Goal: Task Accomplishment & Management: Use online tool/utility

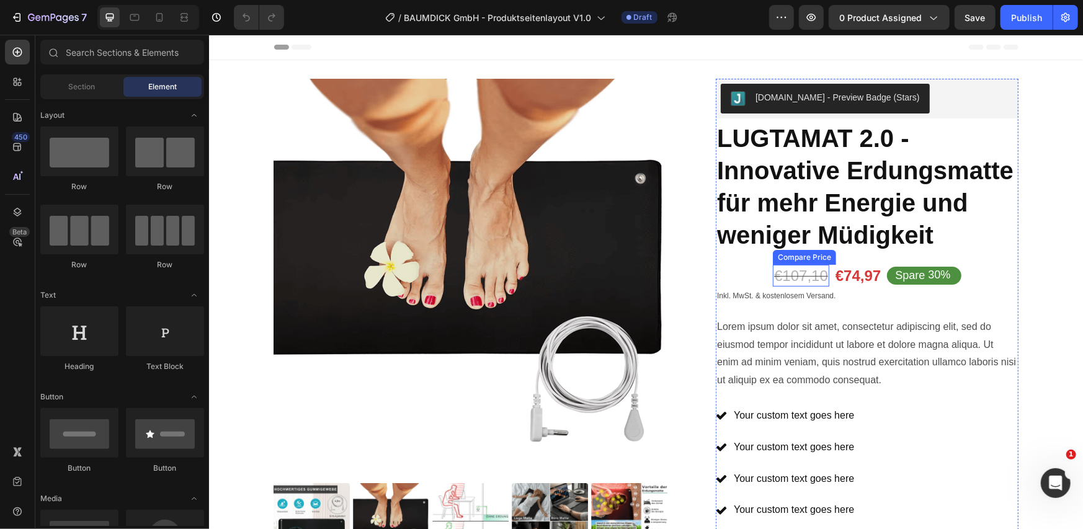
click at [772, 279] on div "€107,10" at bounding box center [800, 275] width 56 height 22
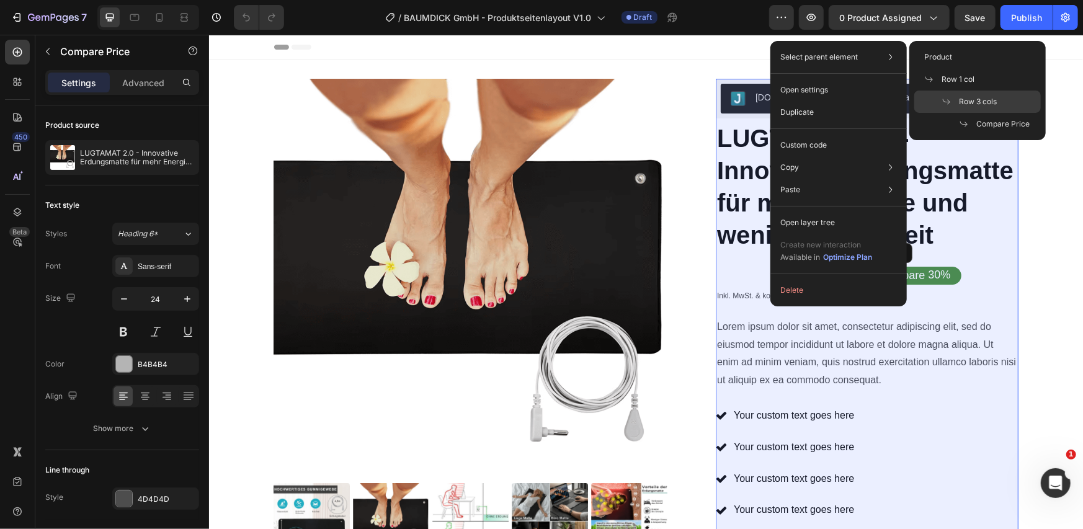
click at [972, 102] on span "Row 3 cols" at bounding box center [978, 101] width 38 height 11
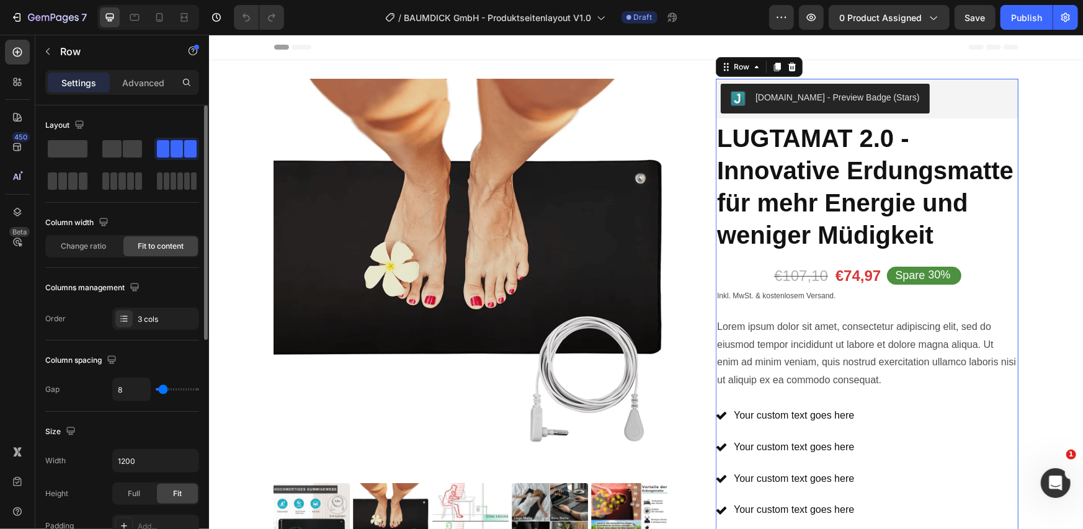
scroll to position [438, 0]
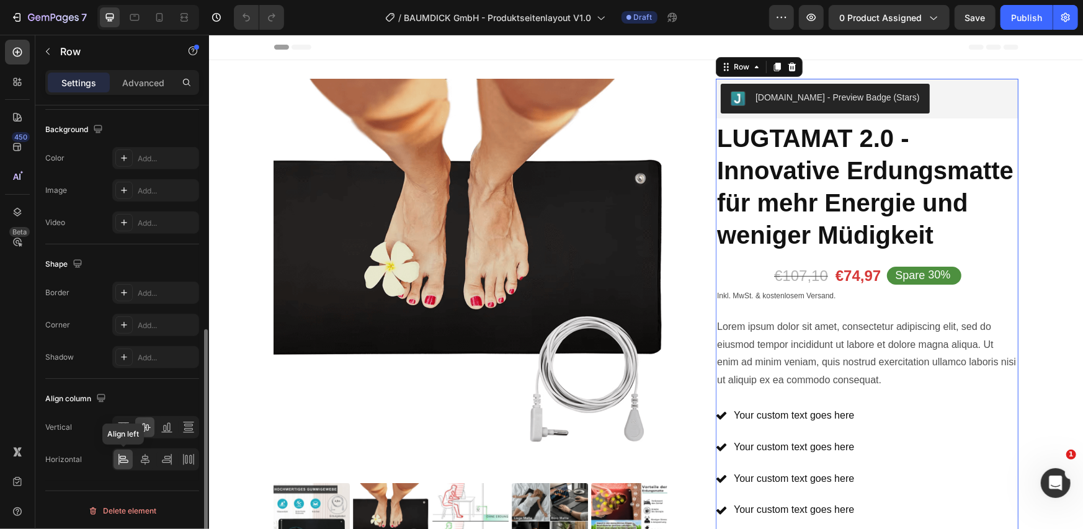
click at [118, 458] on icon at bounding box center [118, 459] width 1 height 11
click at [140, 458] on icon at bounding box center [145, 459] width 12 height 12
click at [128, 460] on icon at bounding box center [123, 459] width 12 height 12
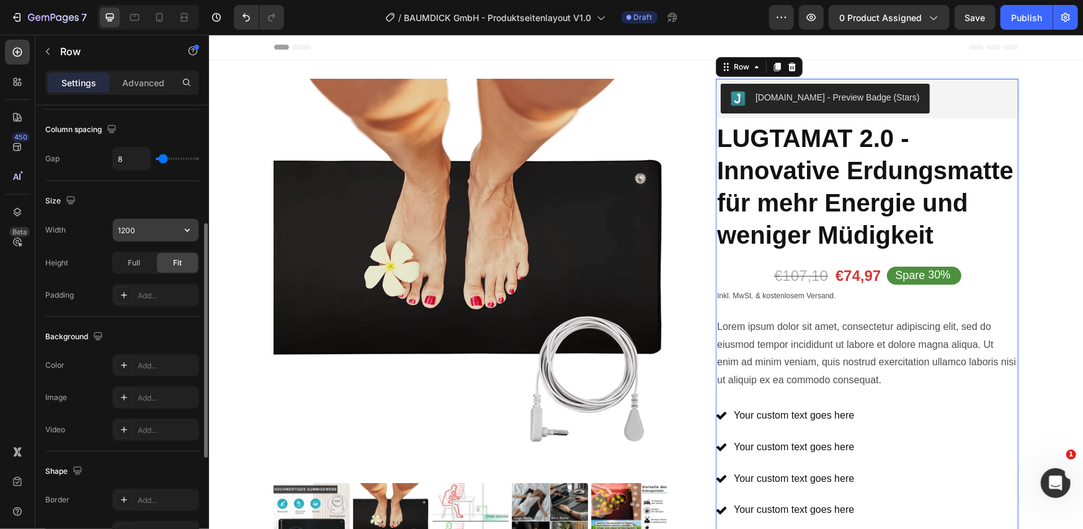
click at [186, 229] on icon "button" at bounding box center [187, 230] width 5 height 3
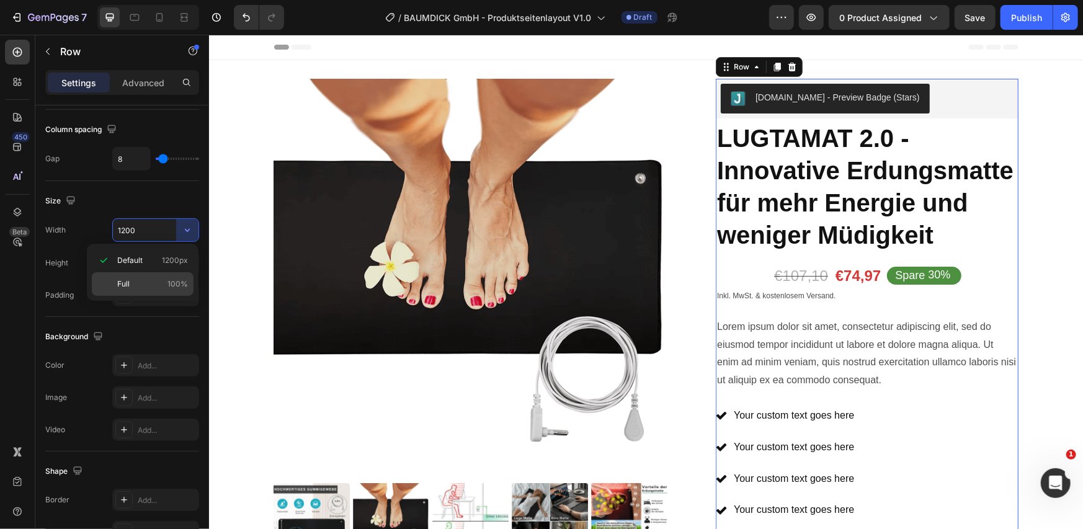
click at [172, 282] on span "100%" at bounding box center [177, 283] width 20 height 11
type input "100%"
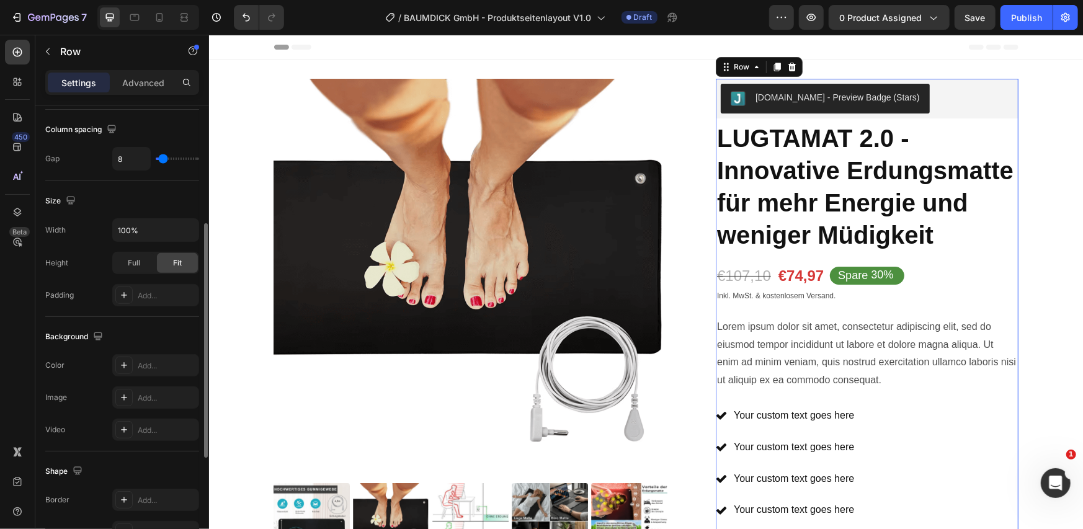
click at [185, 198] on div "Size" at bounding box center [122, 201] width 154 height 20
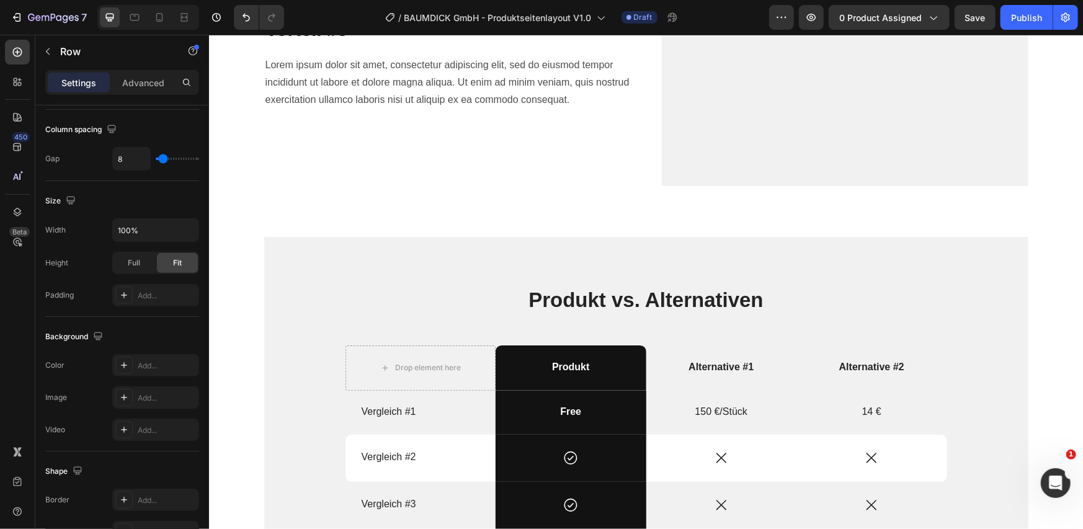
scroll to position [1653, 0]
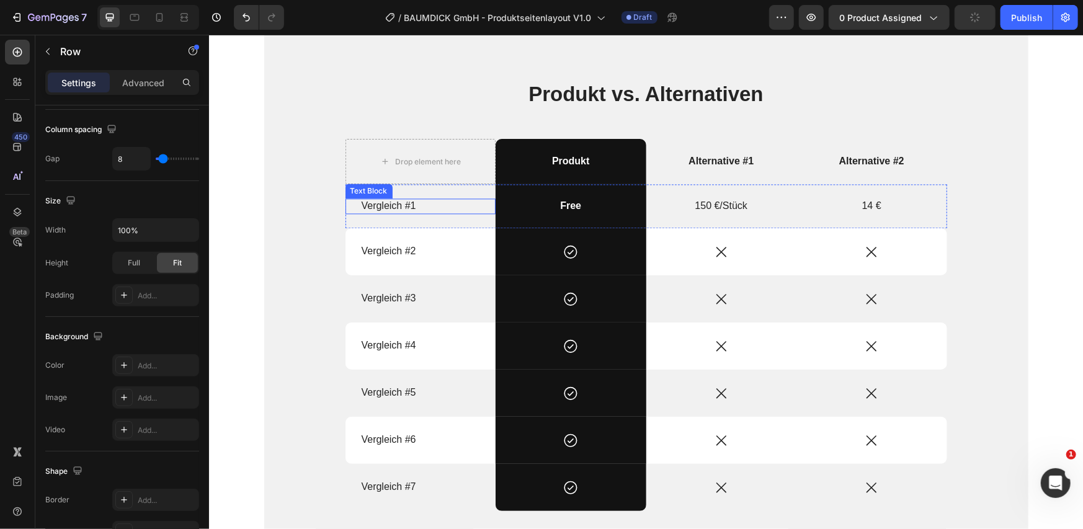
click at [459, 207] on p "Vergleich #1" at bounding box center [420, 205] width 118 height 13
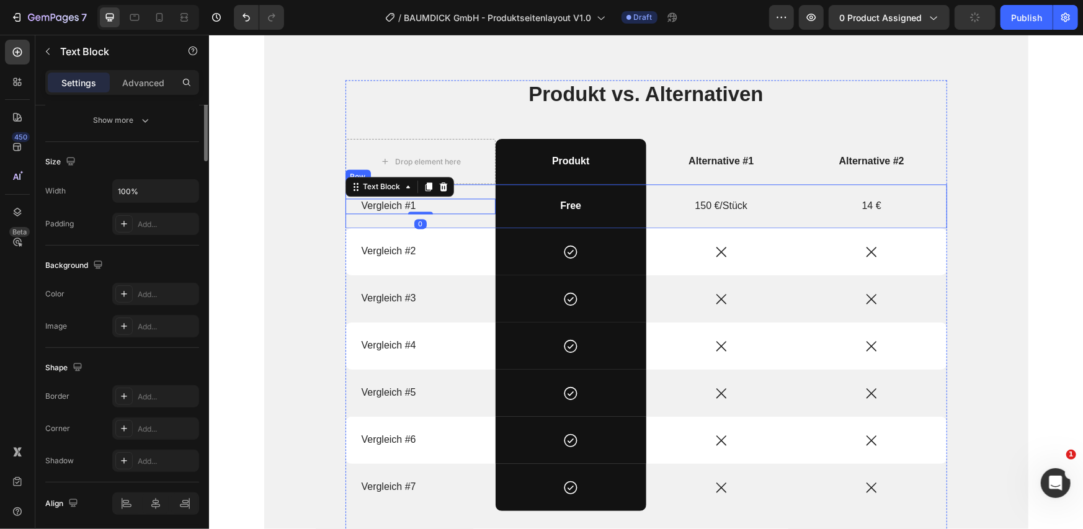
scroll to position [0, 0]
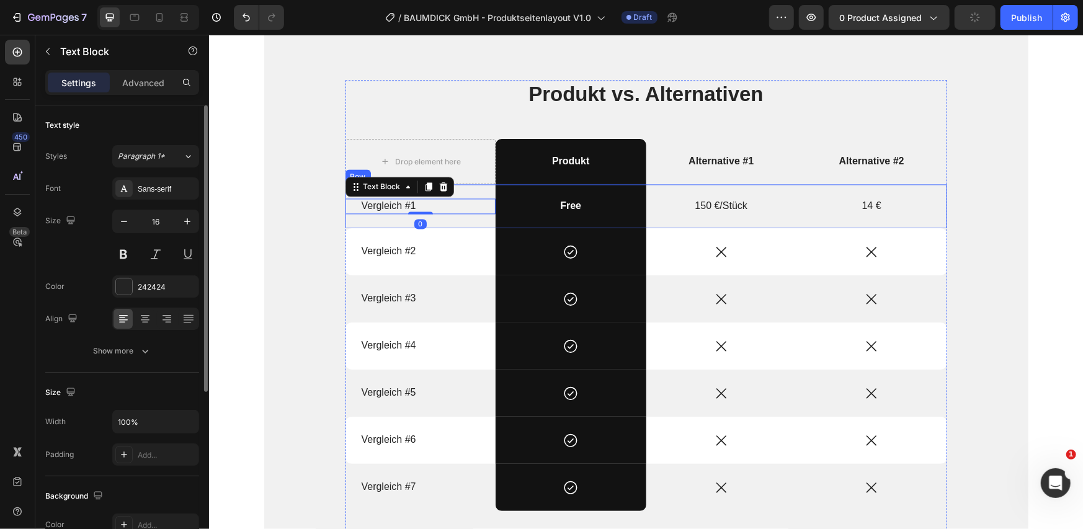
click at [458, 223] on div "Vergleich #1 Text Block 0" at bounding box center [420, 206] width 151 height 44
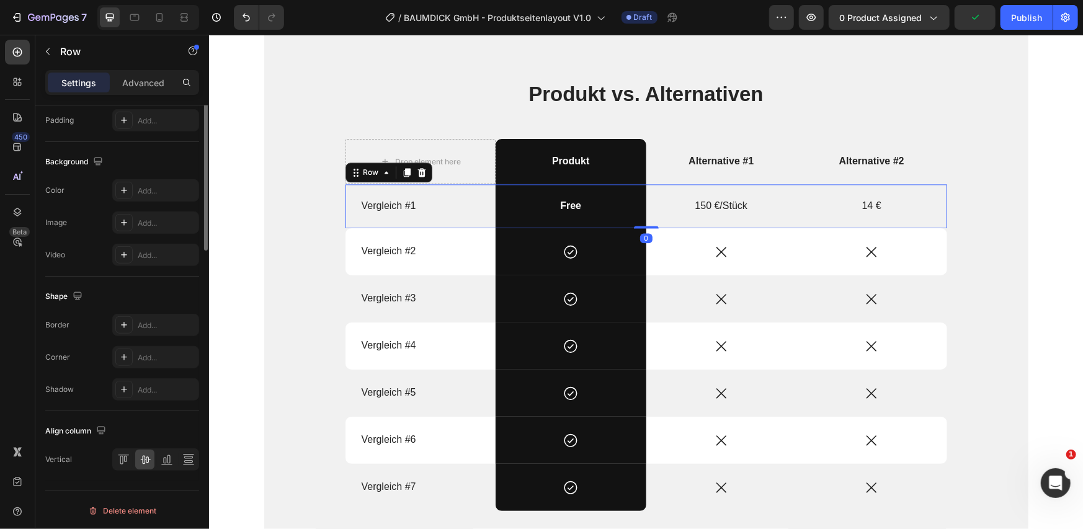
scroll to position [231, 0]
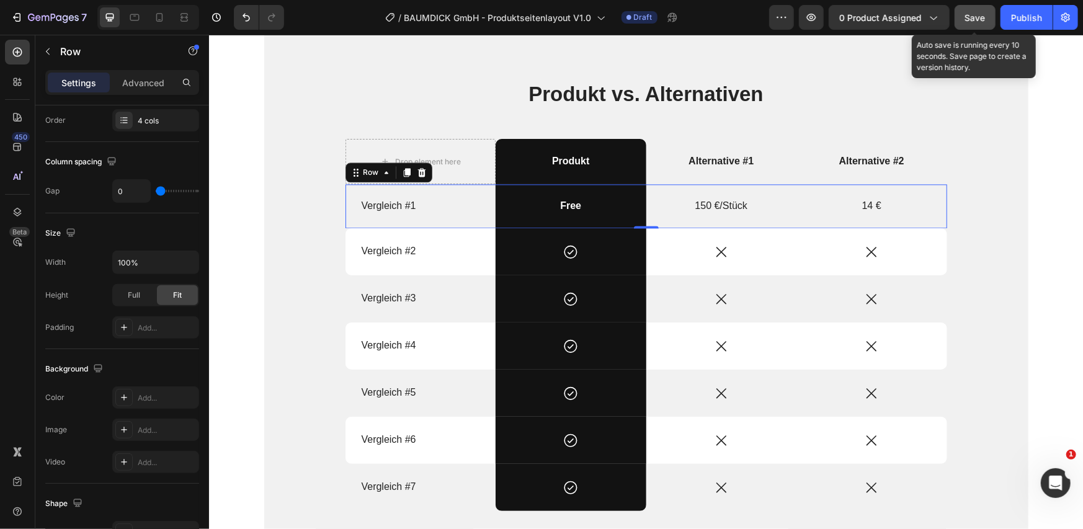
click at [986, 24] on button "Save" at bounding box center [974, 17] width 41 height 25
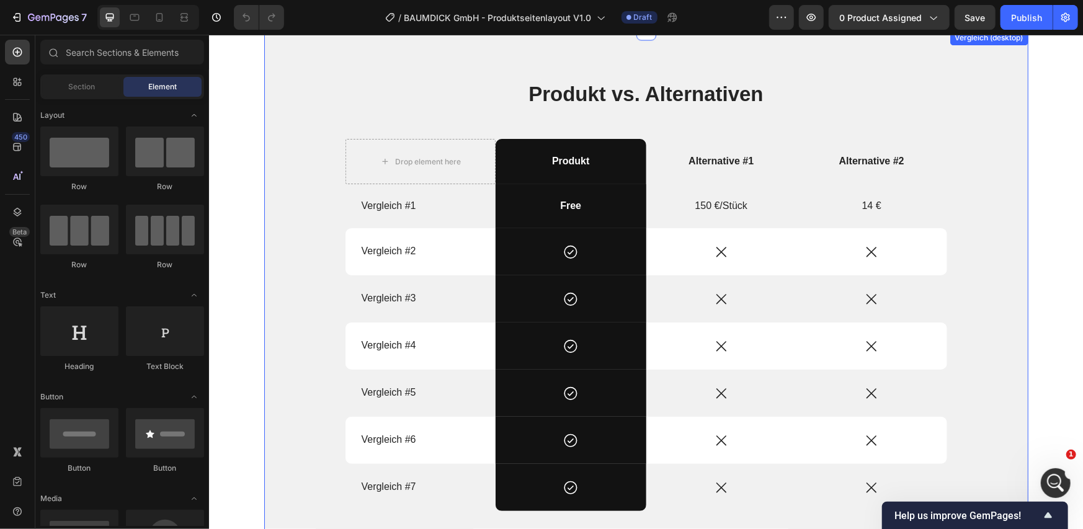
click at [427, 61] on div "Produkt vs. Alternativen Heading Drop element here Produkt Text Block Alternati…" at bounding box center [646, 305] width 764 height 550
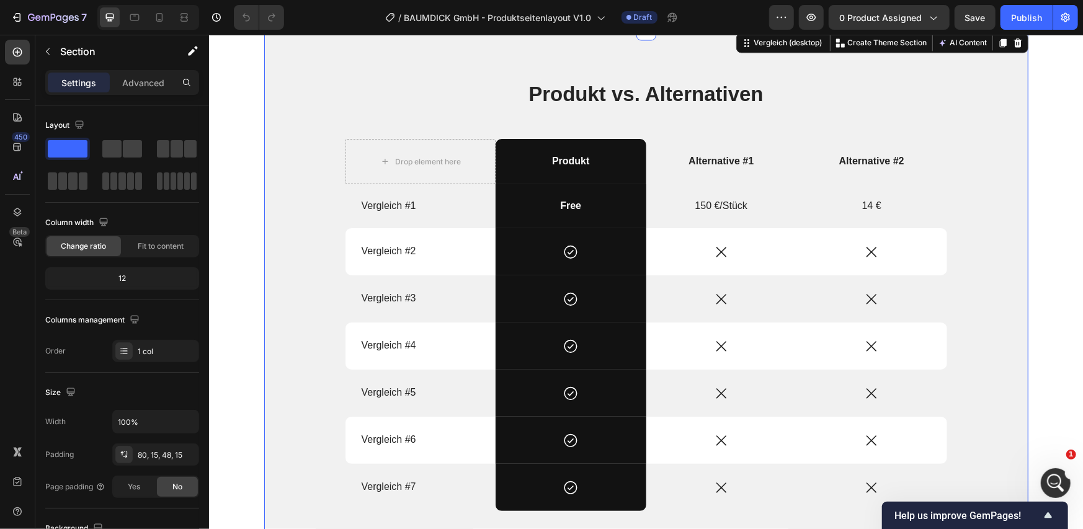
click at [712, 50] on div "Produkt vs. Alternativen Heading Drop element here Produkt Text Block Alternati…" at bounding box center [646, 305] width 764 height 550
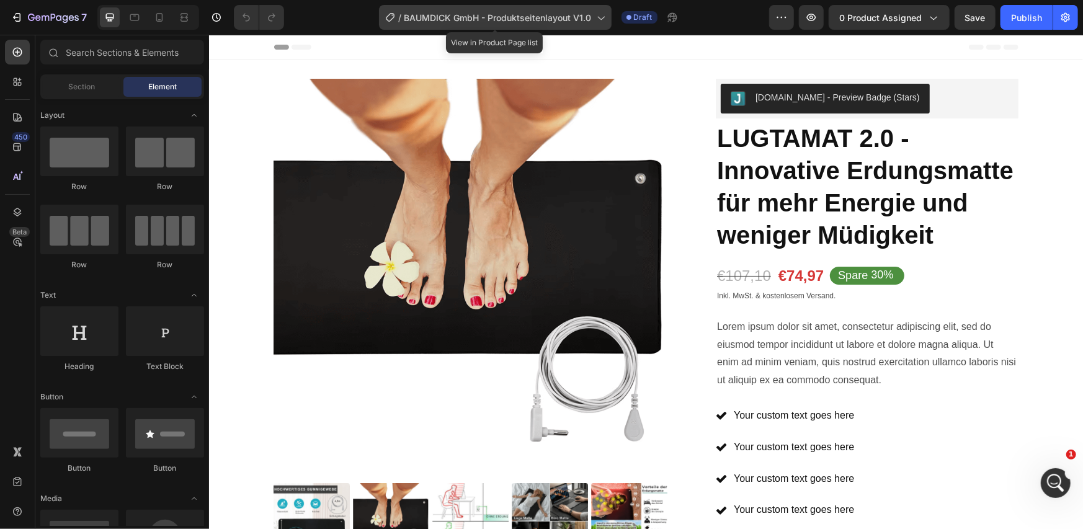
click at [555, 17] on span "BAUMDICK GmbH - Produktseitenlayout V1.0" at bounding box center [497, 17] width 187 height 13
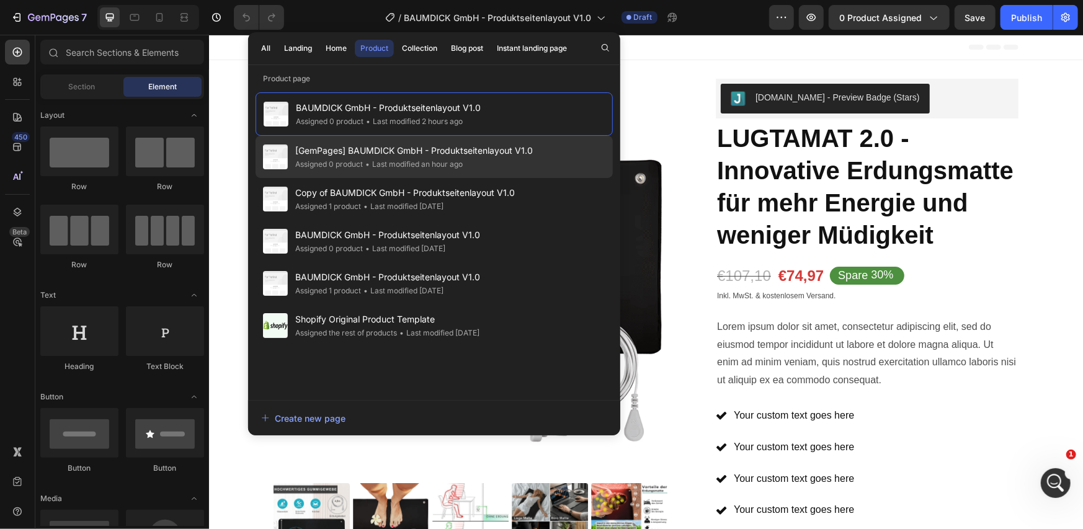
click at [404, 164] on div "• Last modified an hour ago" at bounding box center [413, 164] width 100 height 12
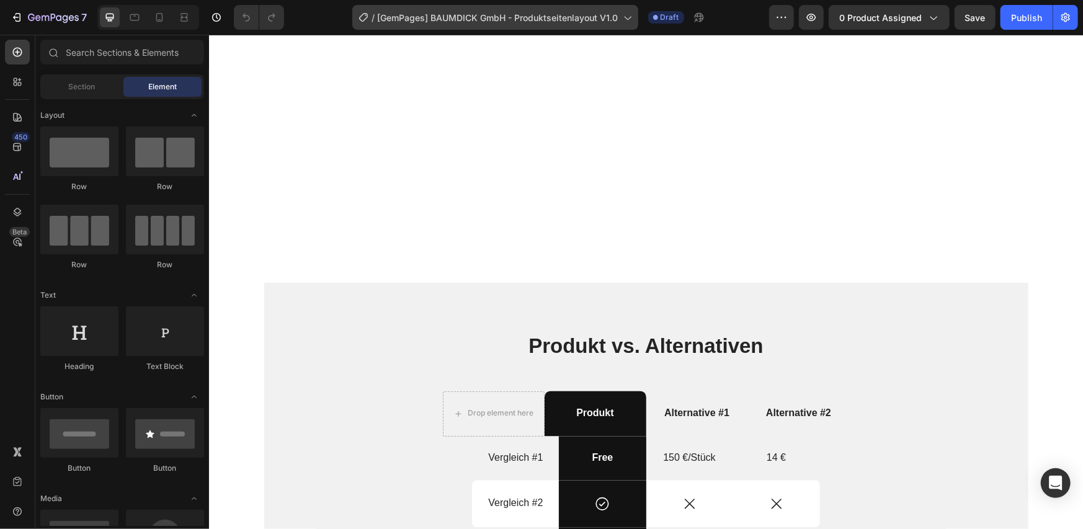
scroll to position [1653, 0]
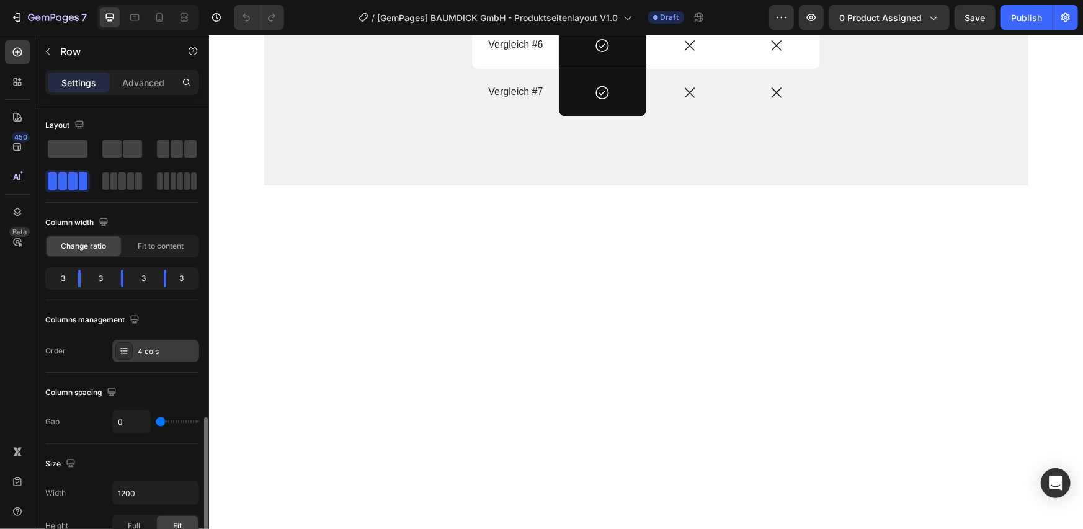
scroll to position [206, 0]
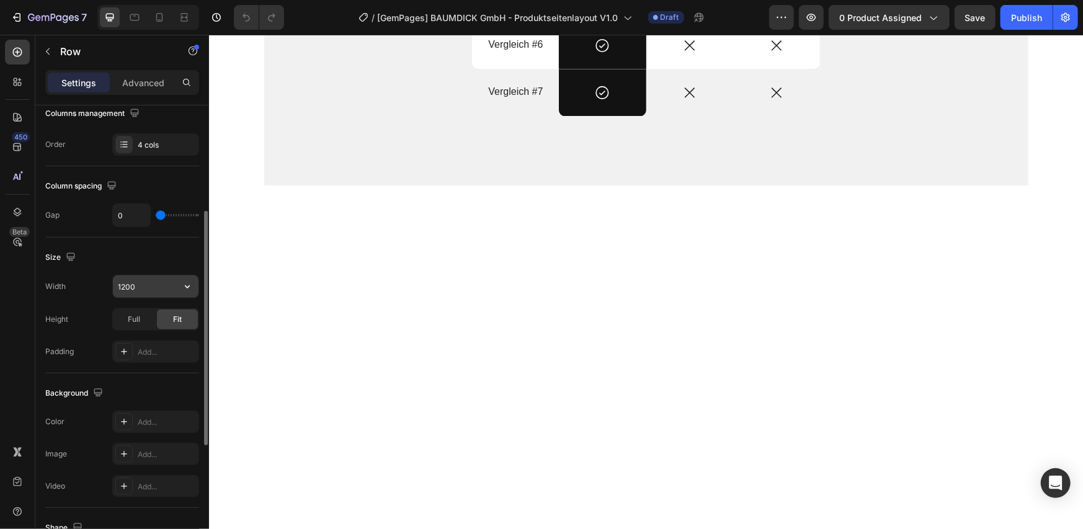
click at [166, 293] on input "1200" at bounding box center [156, 286] width 86 height 22
click at [184, 290] on icon "button" at bounding box center [187, 286] width 12 height 12
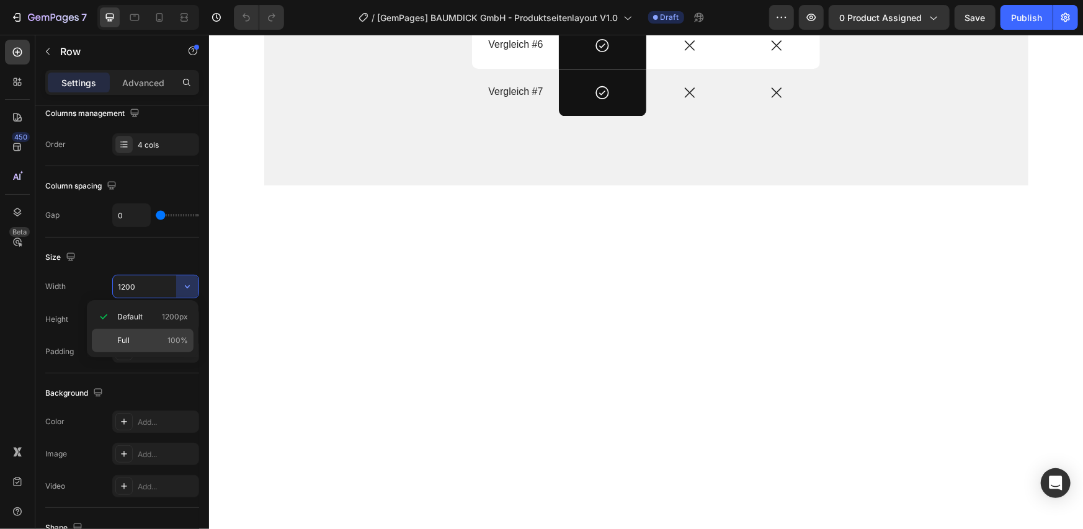
click at [158, 333] on div "Full 100%" at bounding box center [143, 341] width 102 height 24
type input "100%"
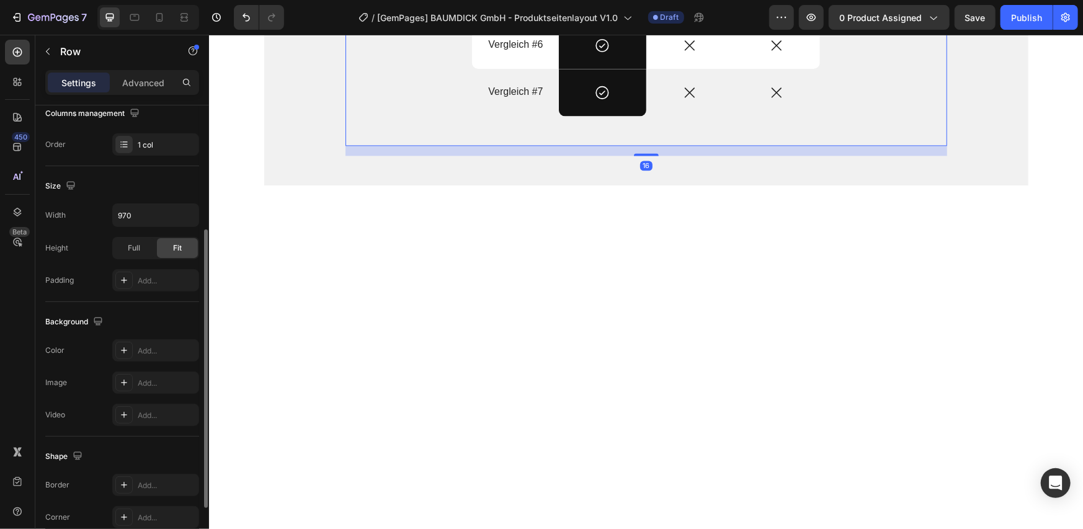
scroll to position [206, 0]
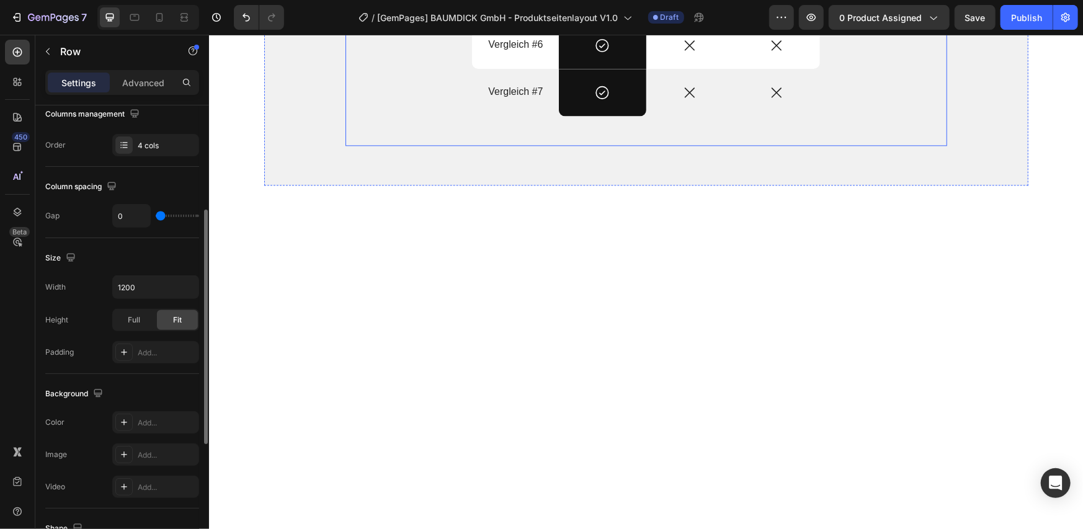
scroll to position [205, 0]
click at [188, 285] on icon "button" at bounding box center [187, 288] width 12 height 12
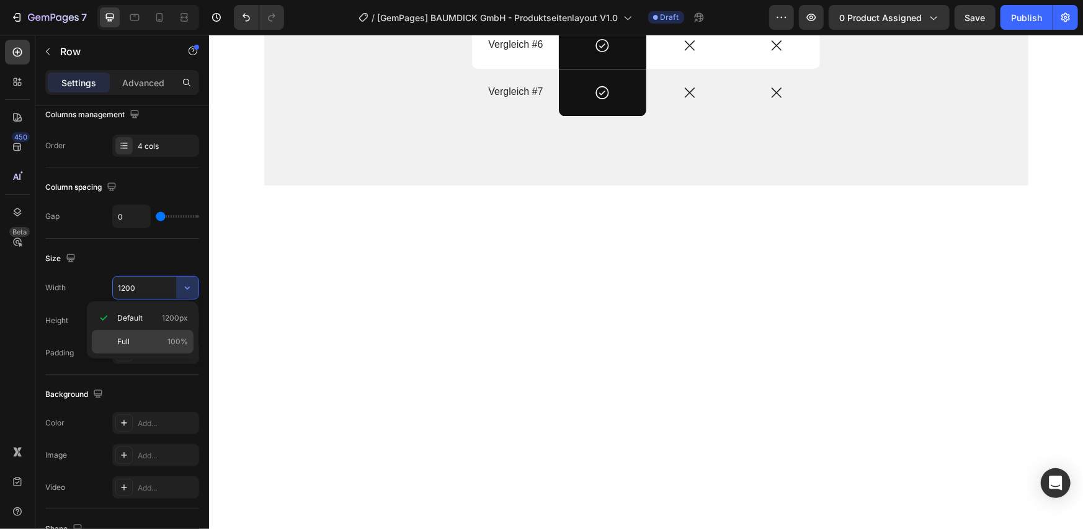
drag, startPoint x: 171, startPoint y: 337, endPoint x: 30, endPoint y: 290, distance: 149.0
click at [171, 337] on span "100%" at bounding box center [177, 341] width 20 height 11
type input "100%"
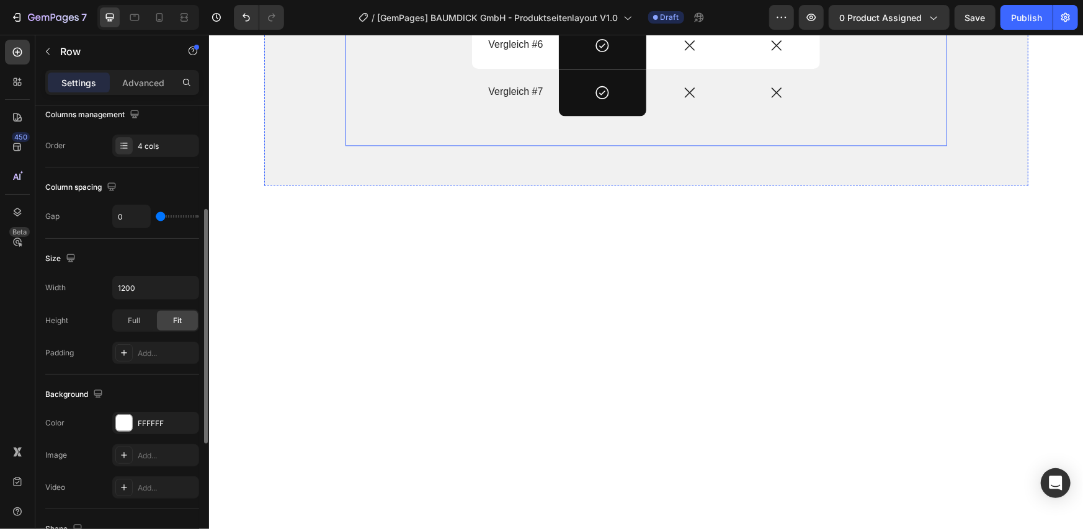
scroll to position [205, 0]
click at [187, 295] on button "button" at bounding box center [187, 288] width 22 height 22
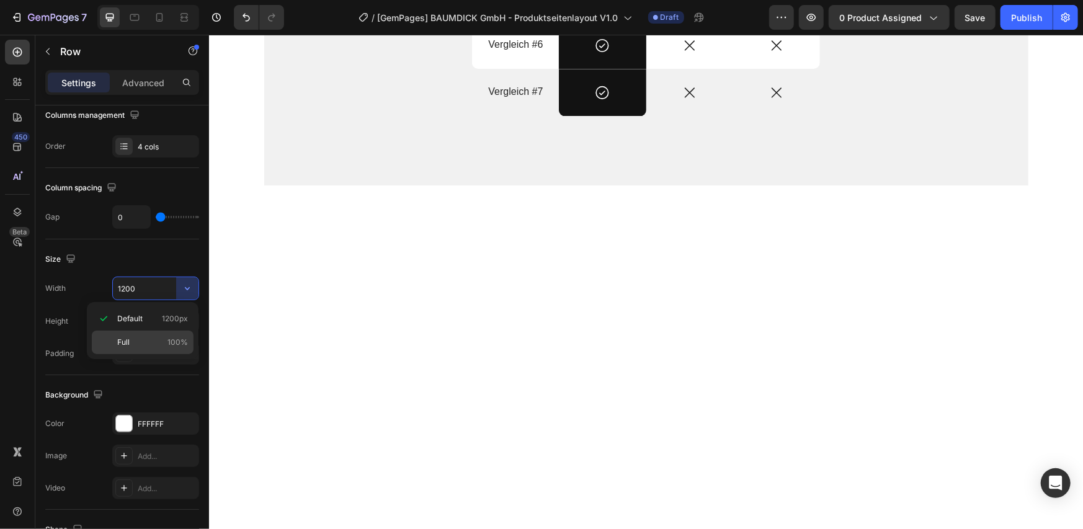
drag, startPoint x: 164, startPoint y: 344, endPoint x: 196, endPoint y: 318, distance: 41.1
click at [164, 344] on p "Full 100%" at bounding box center [152, 342] width 71 height 11
type input "100%"
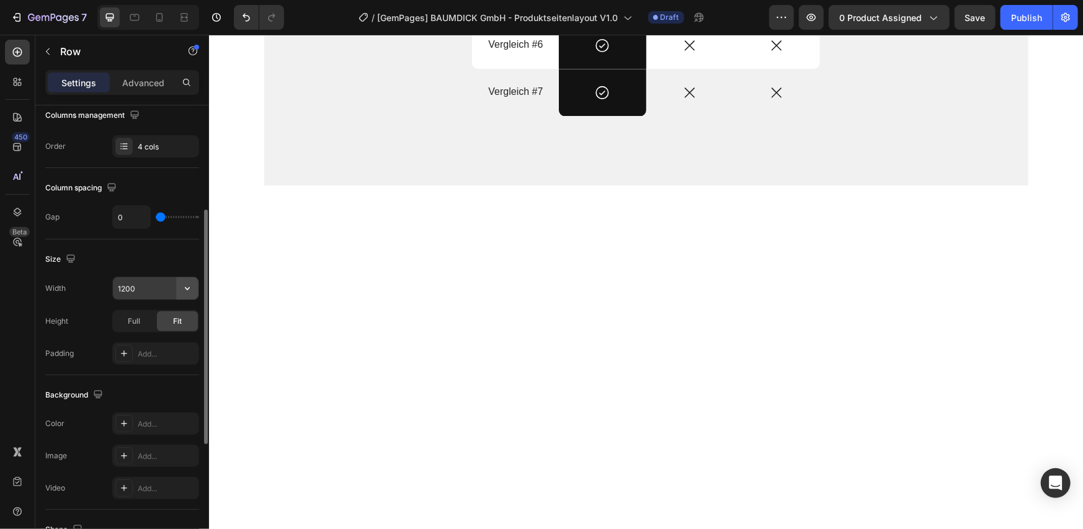
click at [189, 287] on icon "button" at bounding box center [187, 288] width 5 height 3
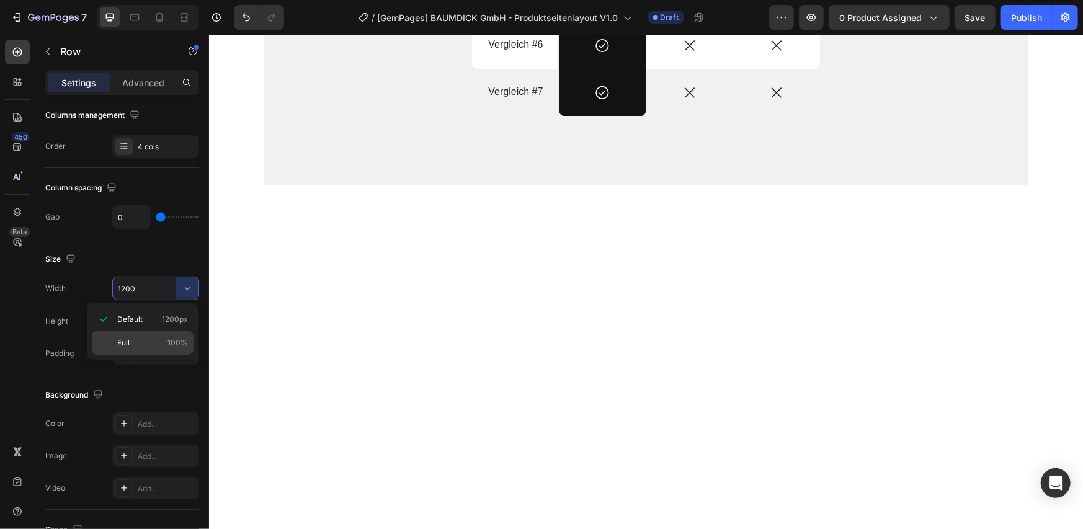
drag, startPoint x: 161, startPoint y: 347, endPoint x: 304, endPoint y: 389, distance: 148.7
click at [161, 347] on p "Full 100%" at bounding box center [152, 342] width 71 height 11
type input "100%"
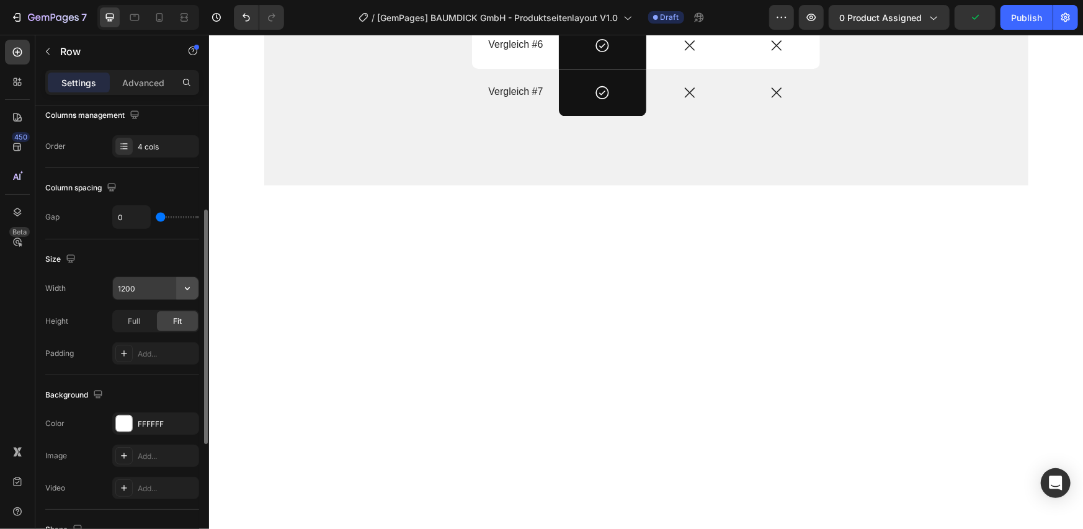
click at [192, 285] on icon "button" at bounding box center [187, 288] width 12 height 12
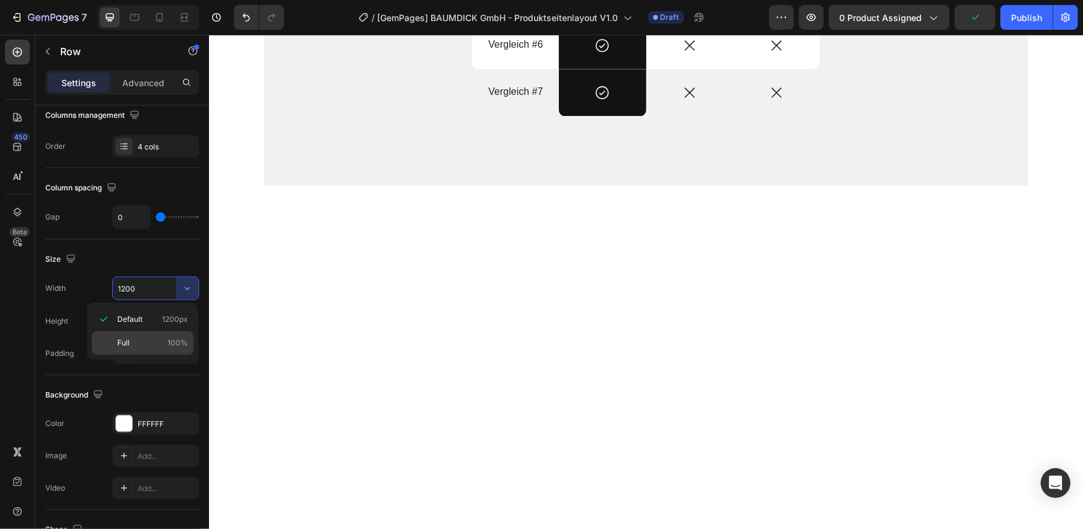
click at [167, 339] on span "100%" at bounding box center [177, 342] width 20 height 11
type input "100%"
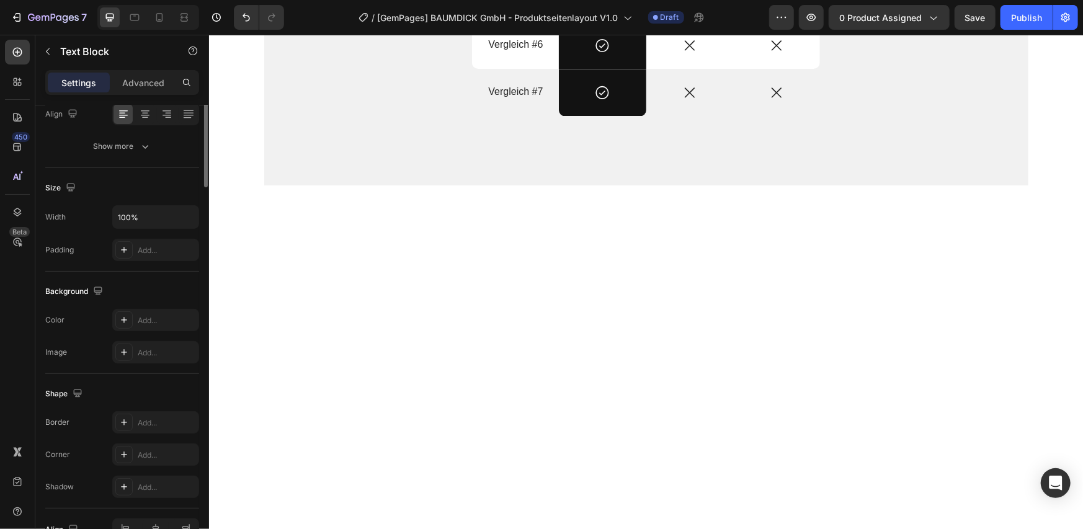
scroll to position [0, 0]
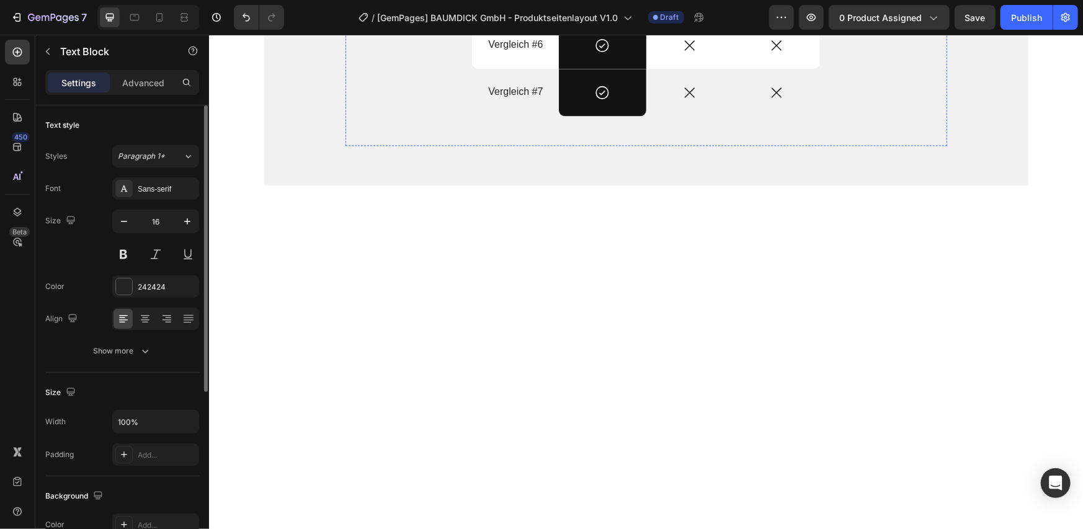
click at [477, 68] on div "Vergleich #6 Text Block" at bounding box center [514, 44] width 87 height 47
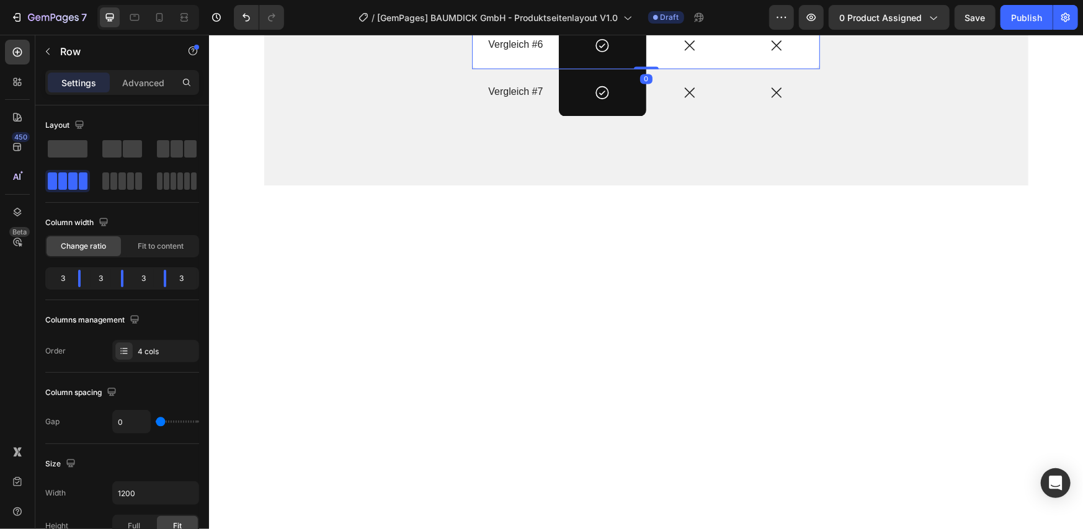
click at [482, 10] on icon at bounding box center [483, 9] width 2 height 2
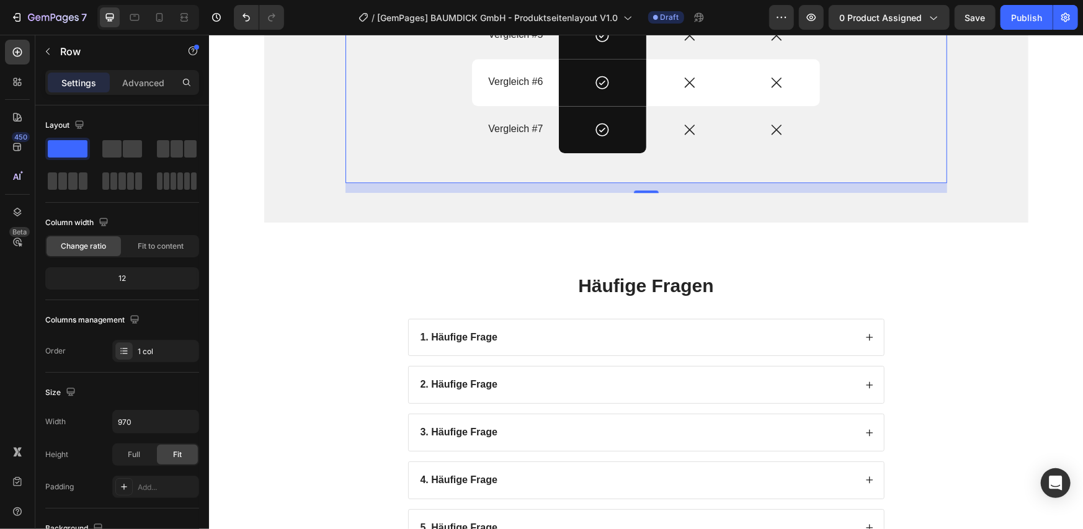
scroll to position [1860, 0]
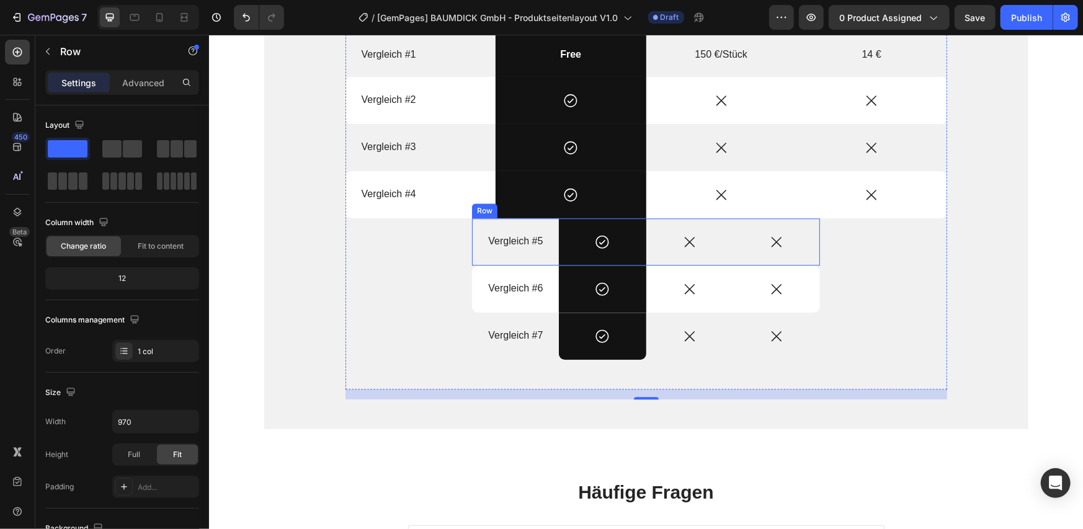
click at [536, 256] on div "Vergleich #5 Text Block" at bounding box center [514, 241] width 87 height 47
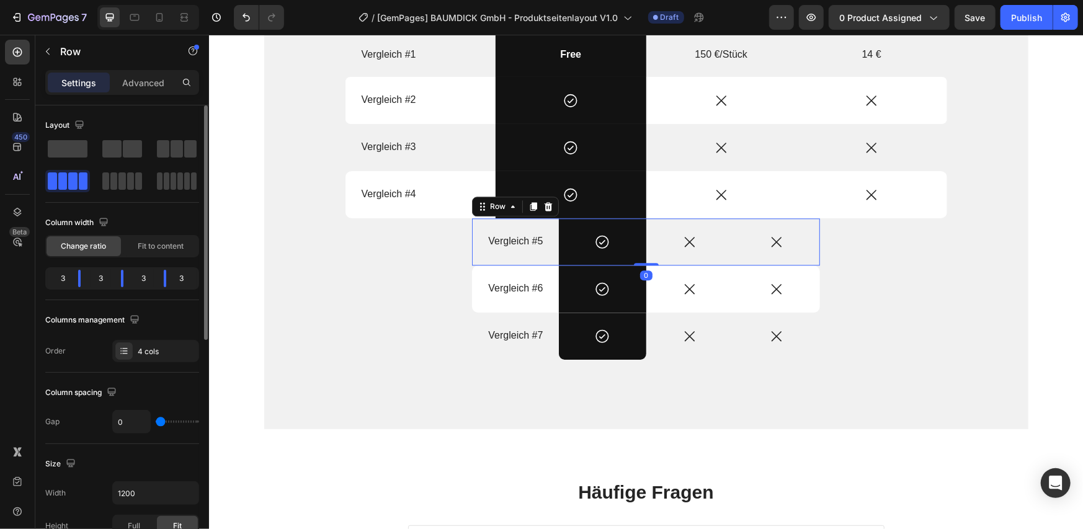
scroll to position [206, 0]
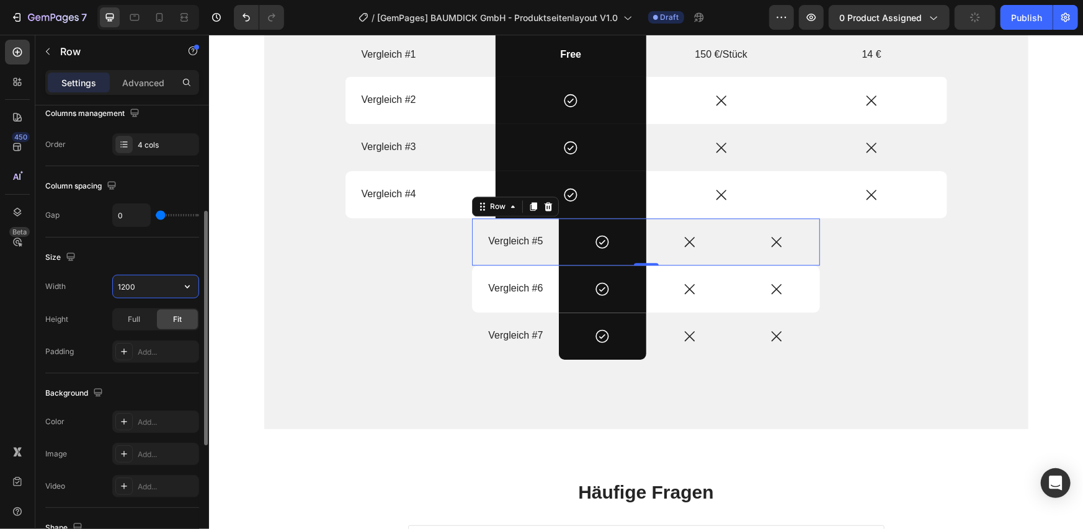
click at [153, 280] on input "1200" at bounding box center [156, 286] width 86 height 22
click at [181, 282] on icon "button" at bounding box center [187, 286] width 12 height 12
click at [172, 348] on div "Full 100%" at bounding box center [143, 341] width 102 height 24
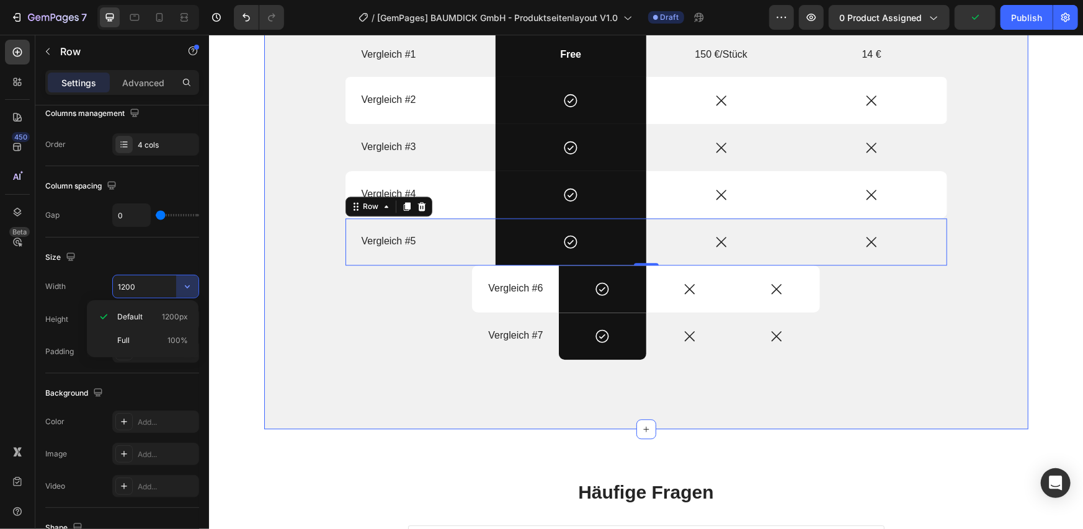
type input "100%"
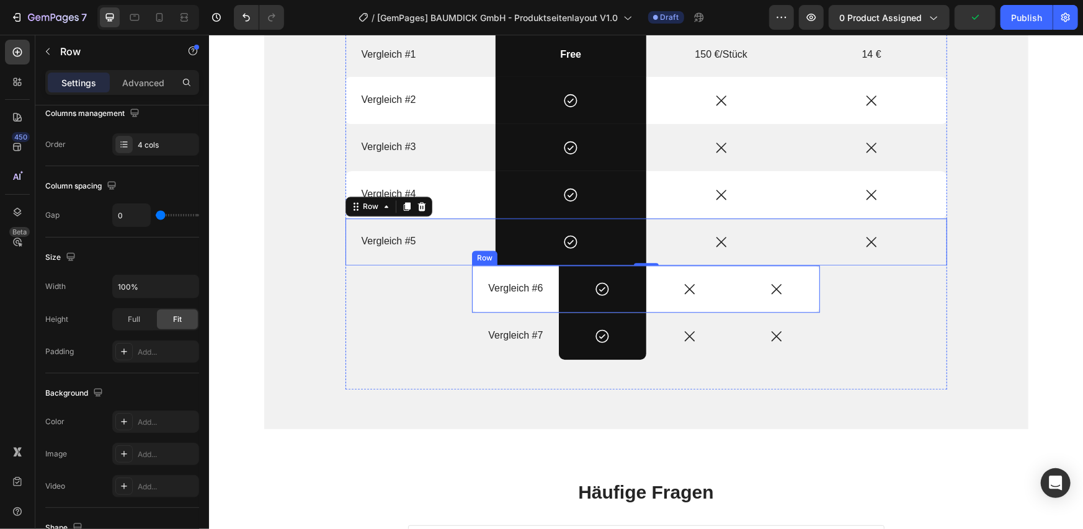
click at [477, 304] on div "Vergleich #6 Text Block" at bounding box center [514, 288] width 87 height 47
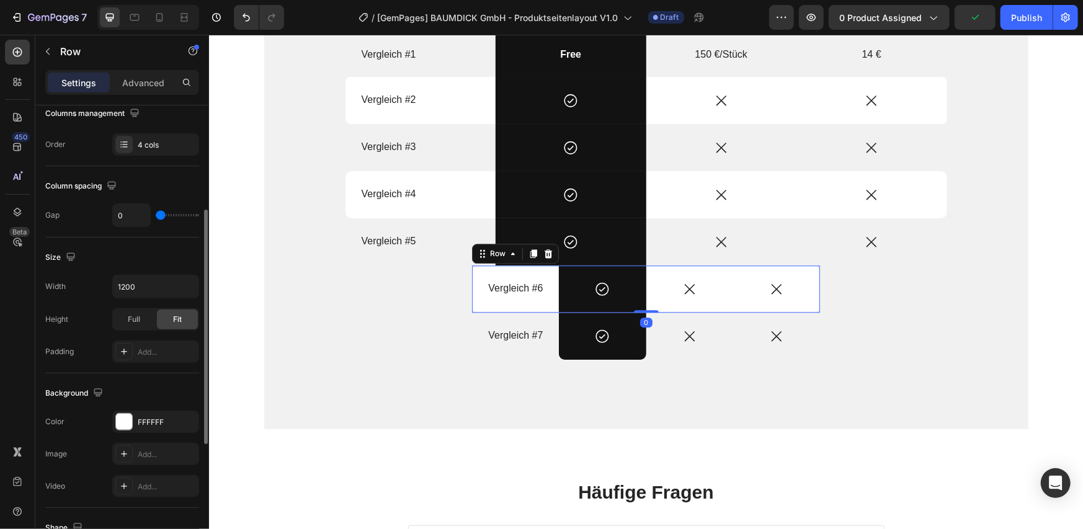
scroll to position [206, 0]
click at [183, 281] on icon "button" at bounding box center [187, 287] width 12 height 12
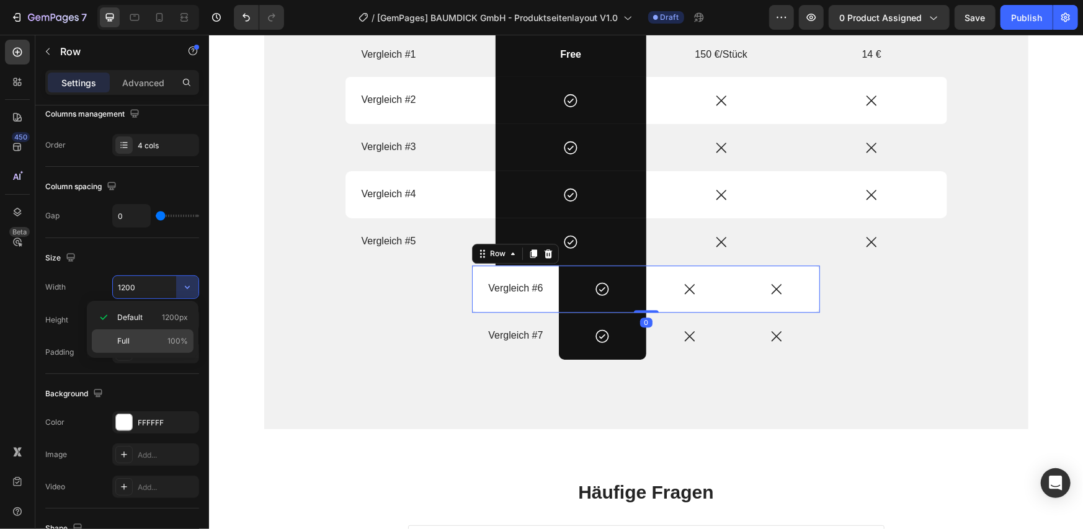
click at [162, 347] on div "Full 100%" at bounding box center [143, 341] width 102 height 24
type input "100%"
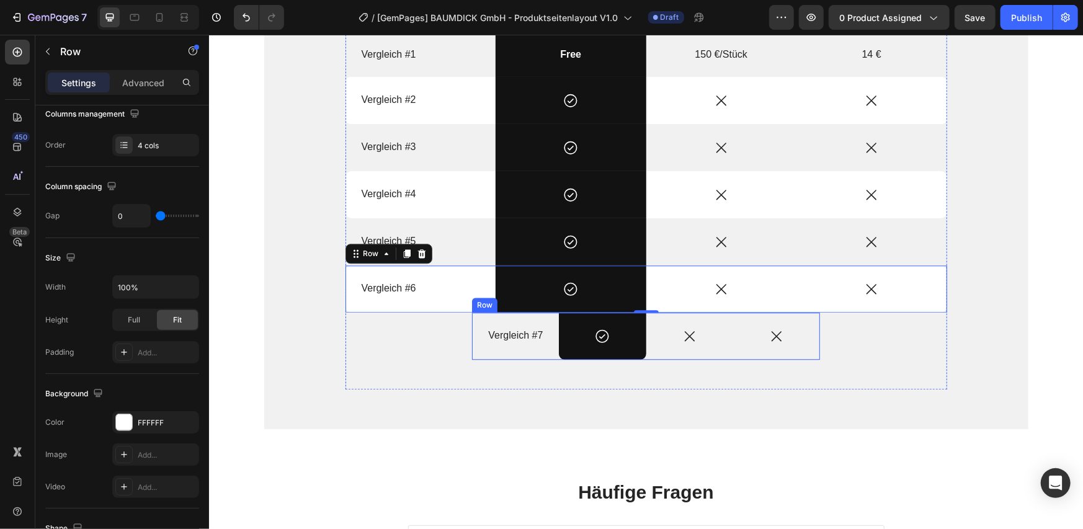
click at [487, 348] on div "Vergleich #7 Text Block" at bounding box center [514, 335] width 87 height 47
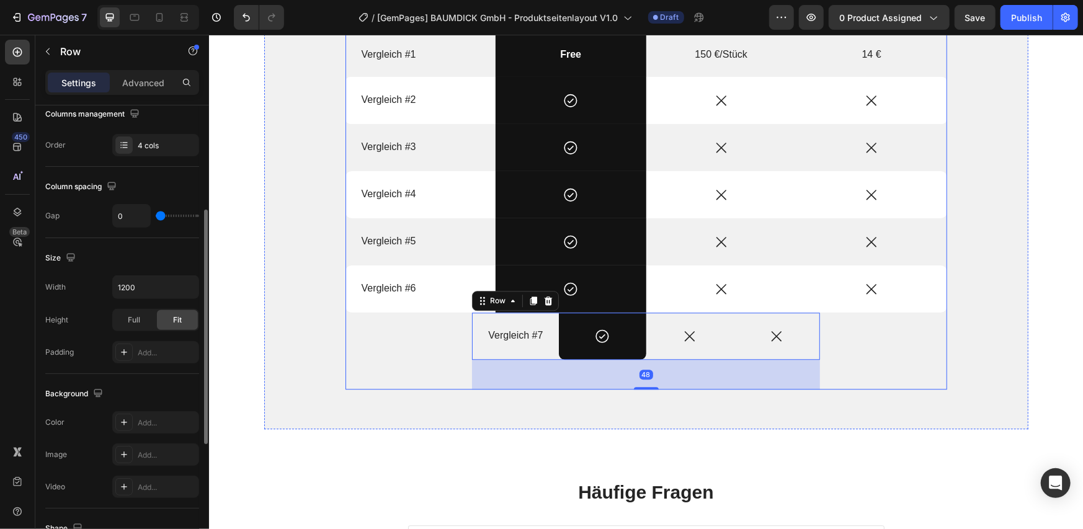
scroll to position [205, 0]
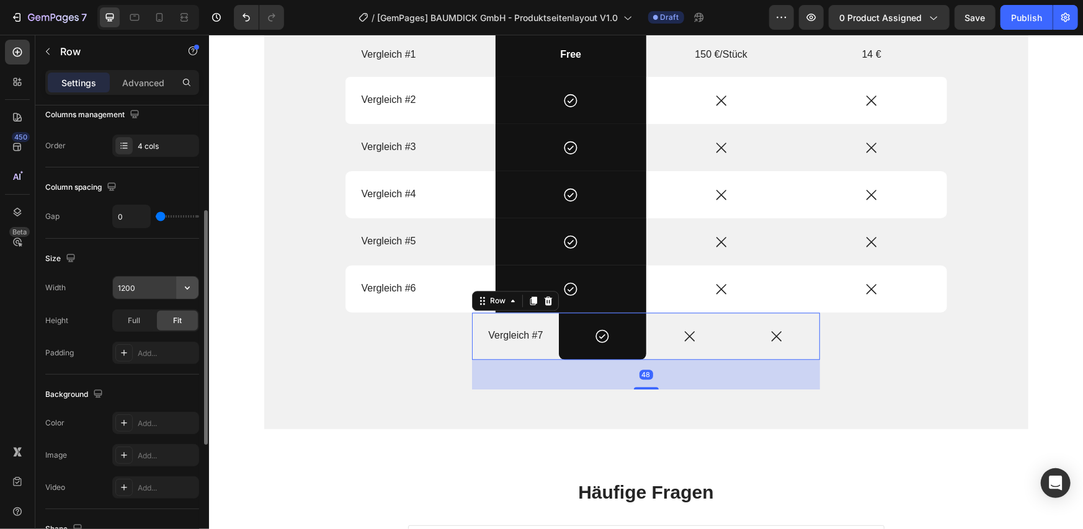
click at [189, 282] on icon "button" at bounding box center [187, 288] width 12 height 12
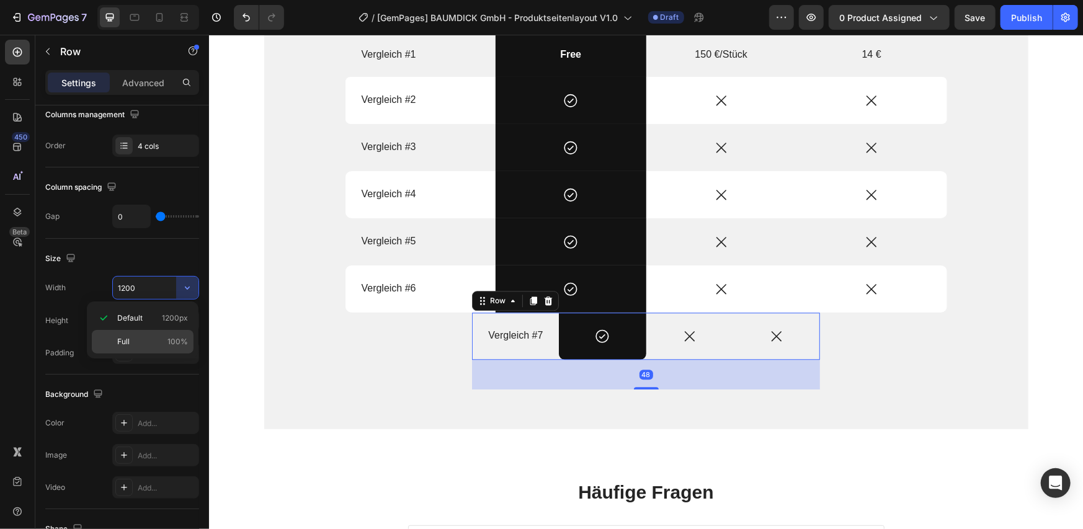
drag, startPoint x: 172, startPoint y: 333, endPoint x: 82, endPoint y: 295, distance: 97.5
click at [172, 333] on div "Full 100%" at bounding box center [143, 342] width 102 height 24
type input "100%"
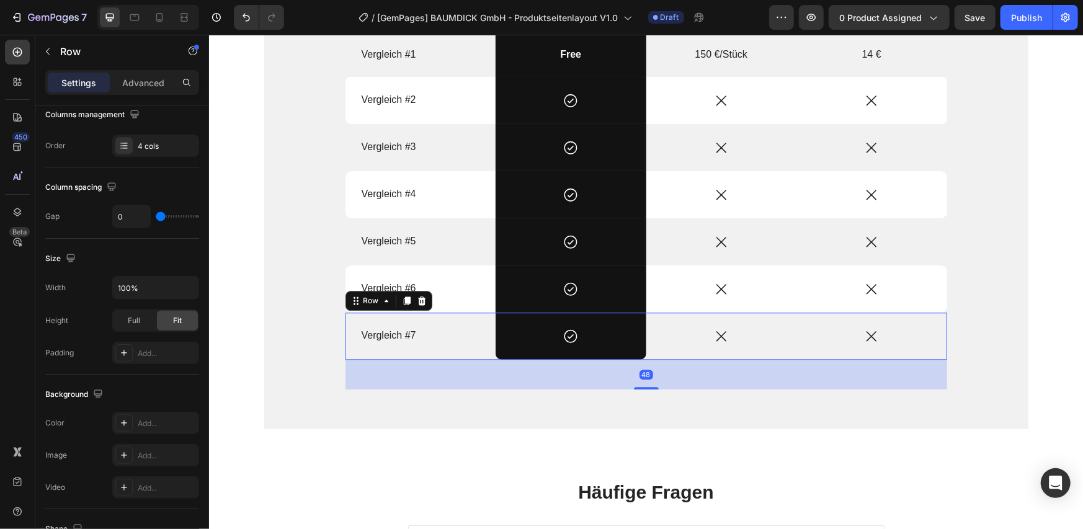
scroll to position [1653, 0]
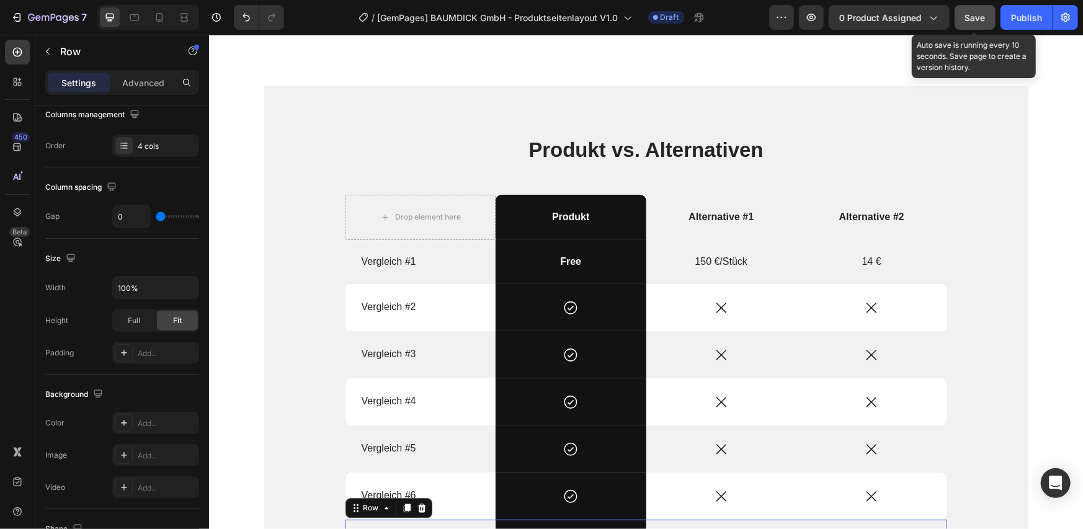
drag, startPoint x: 967, startPoint y: 11, endPoint x: 744, endPoint y: 23, distance: 223.6
click at [967, 11] on div "Save" at bounding box center [975, 17] width 20 height 13
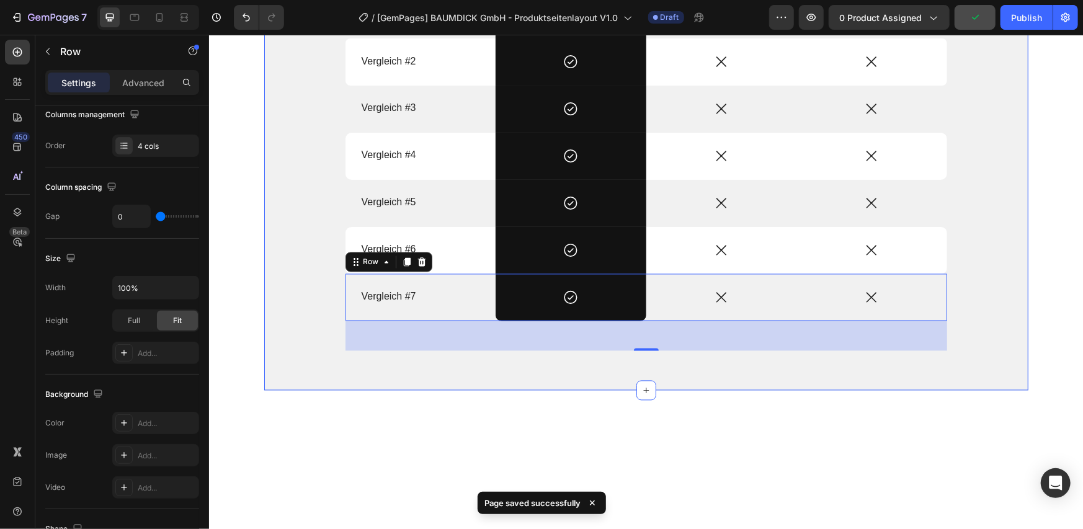
scroll to position [1447, 0]
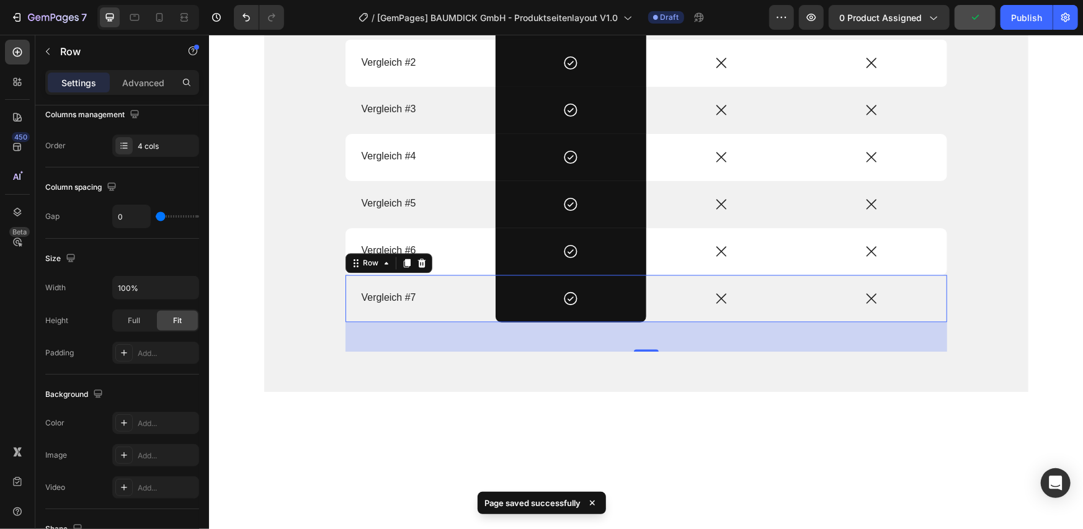
click at [592, 500] on icon at bounding box center [592, 503] width 12 height 12
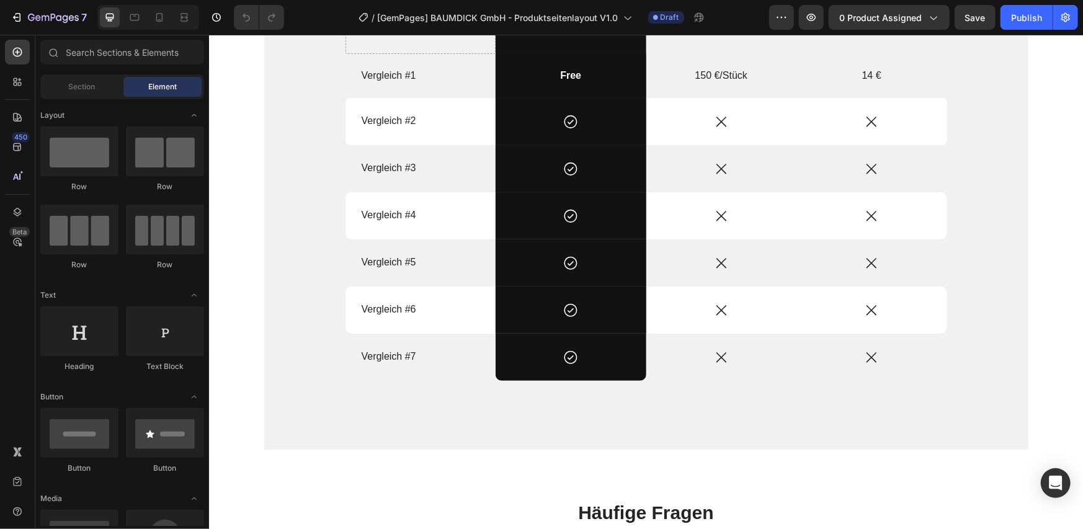
scroll to position [1860, 0]
